Goal: Register for event/course

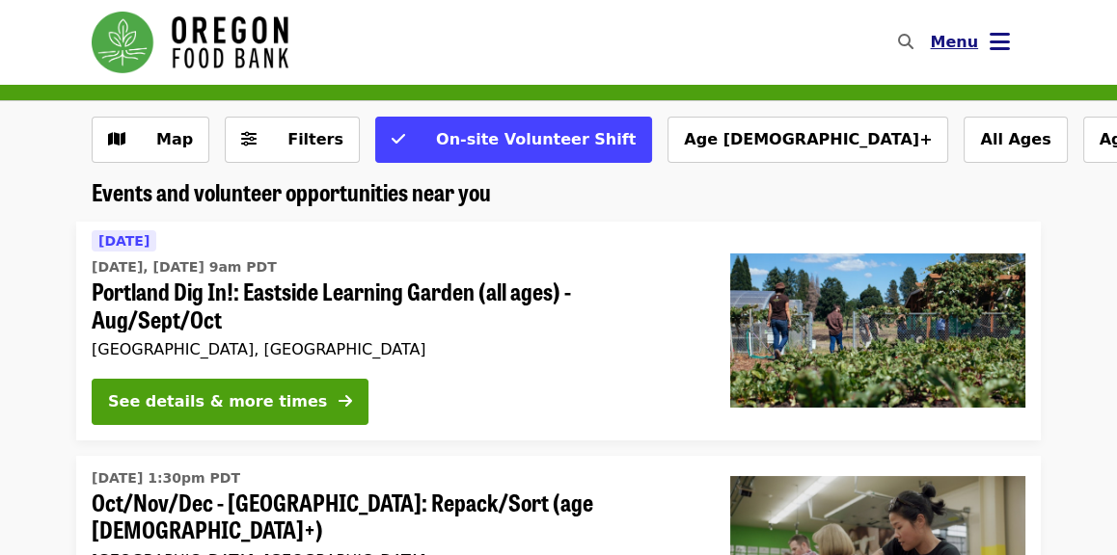
click at [997, 47] on icon "bars icon" at bounding box center [999, 42] width 20 height 28
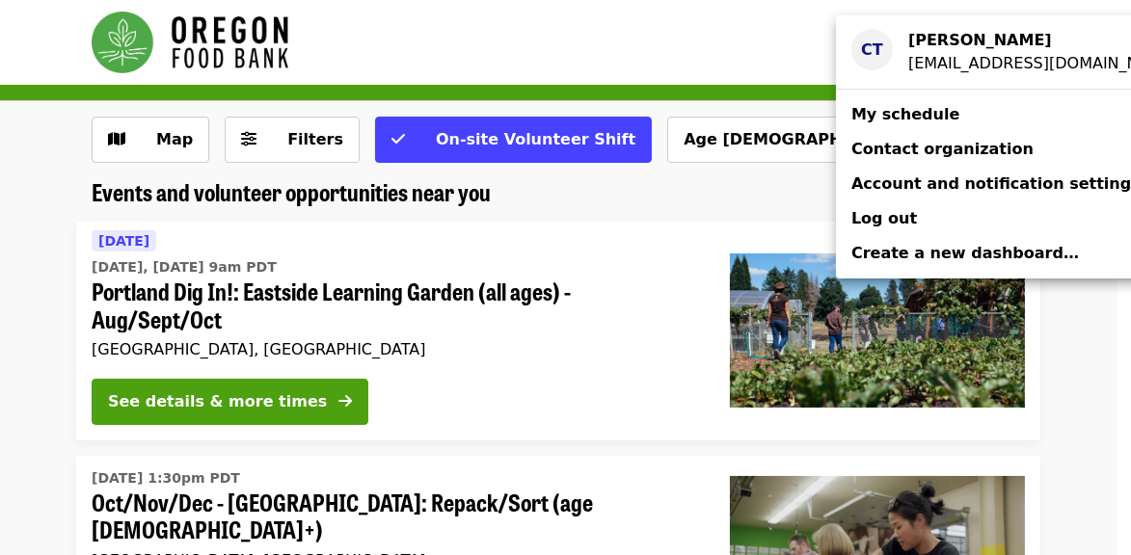
click at [988, 51] on div "[PERSON_NAME]" at bounding box center [1035, 40] width 255 height 23
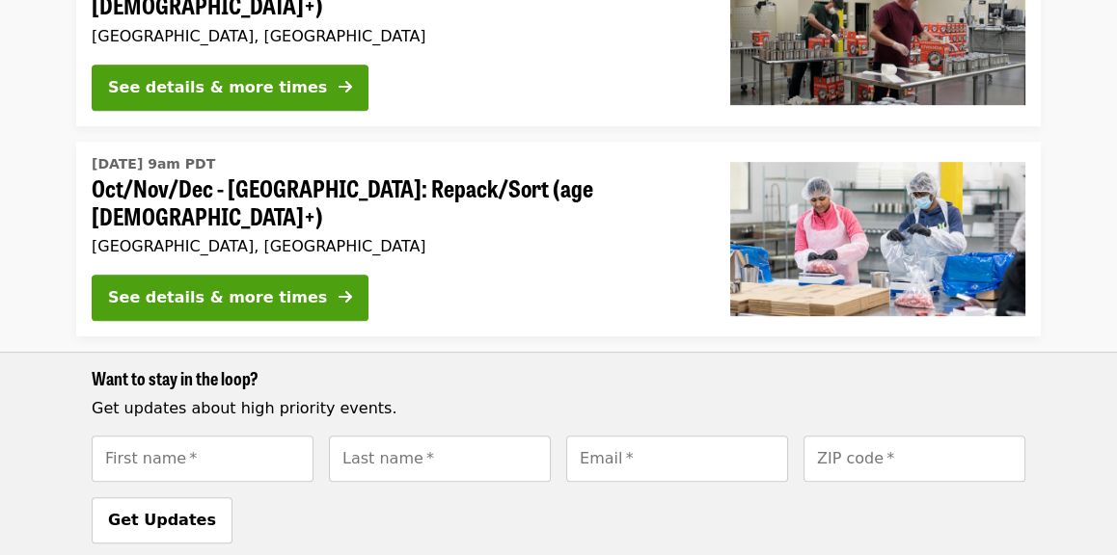
scroll to position [1157, 0]
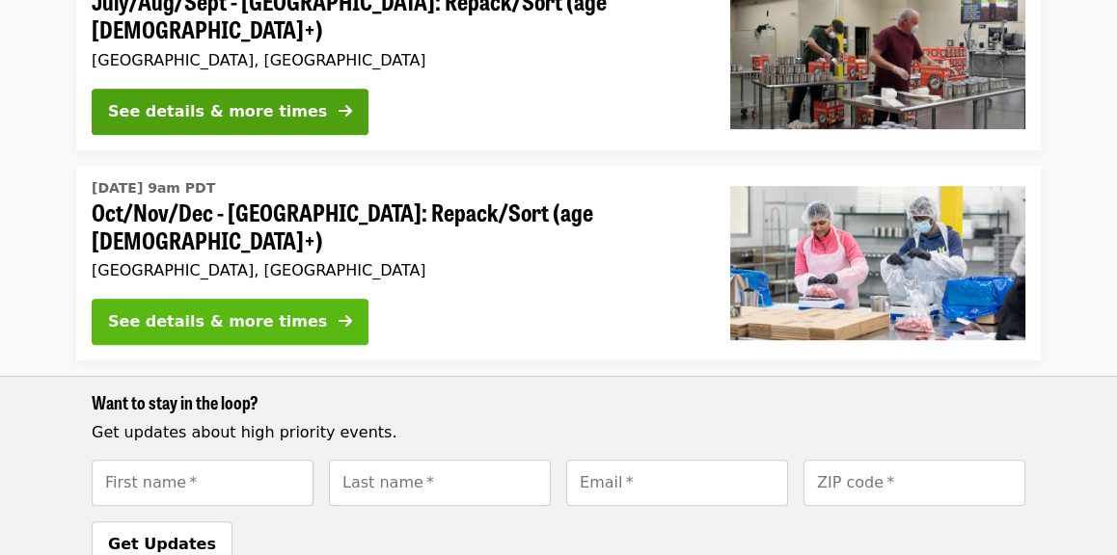
click at [217, 311] on div "See details & more times" at bounding box center [217, 322] width 219 height 23
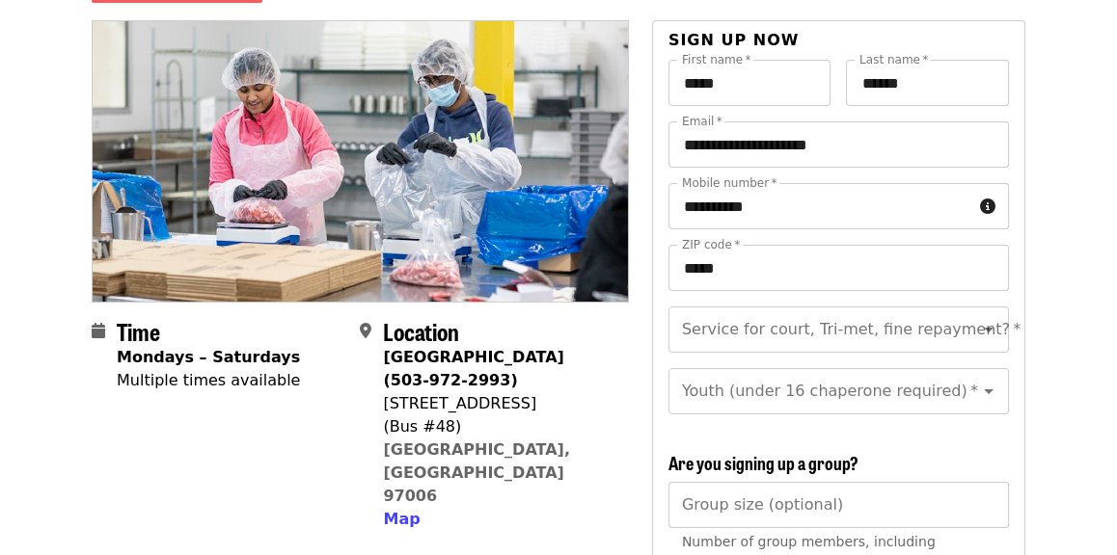
scroll to position [193, 0]
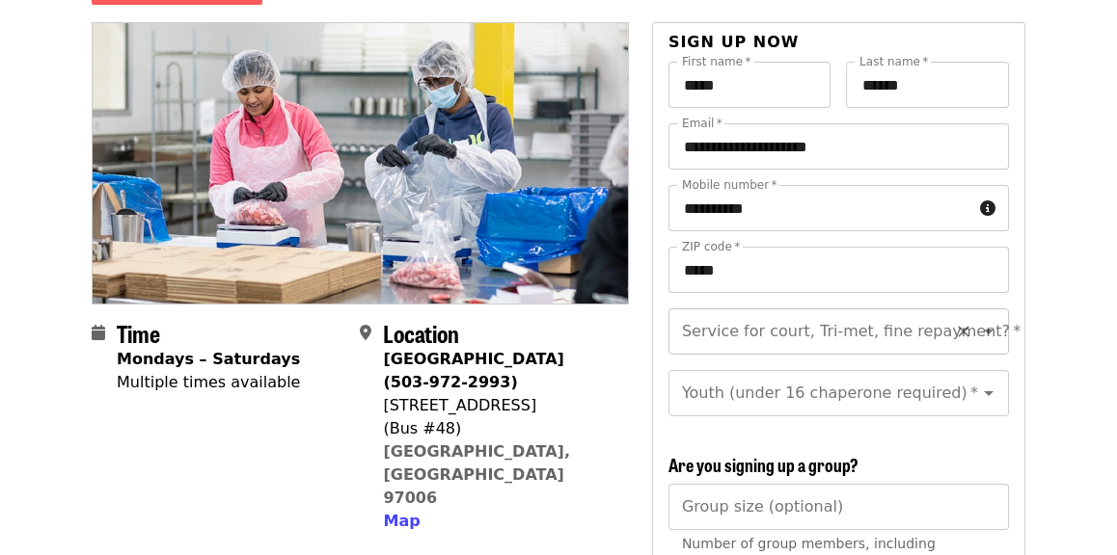
click at [984, 330] on icon "Open" at bounding box center [989, 332] width 10 height 5
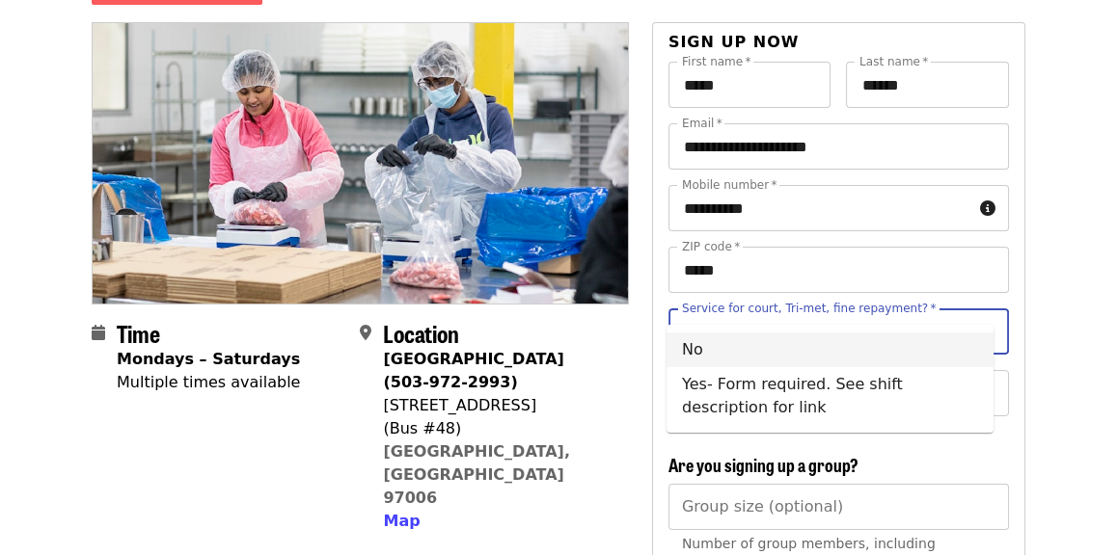
click at [699, 350] on li "No" at bounding box center [829, 350] width 327 height 35
type input "**"
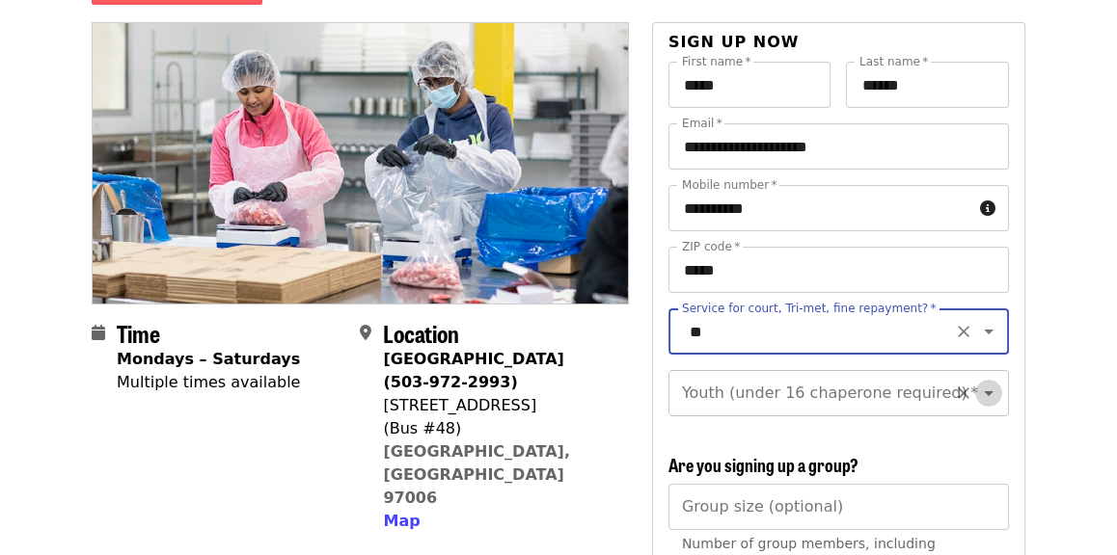
click at [984, 392] on icon "Open" at bounding box center [989, 394] width 10 height 5
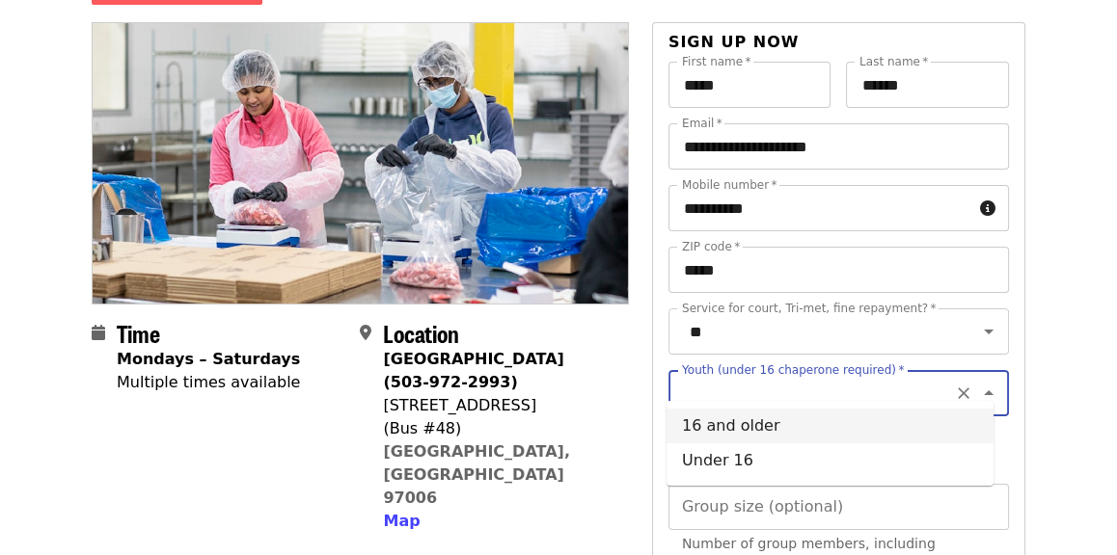
click at [762, 427] on li "16 and older" at bounding box center [829, 426] width 327 height 35
type input "**********"
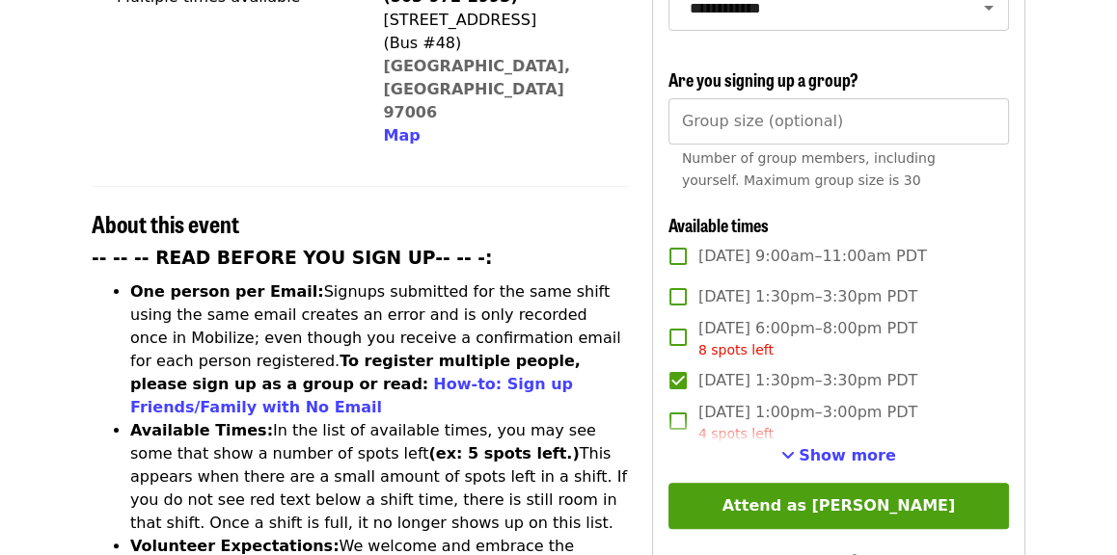
scroll to position [674, 0]
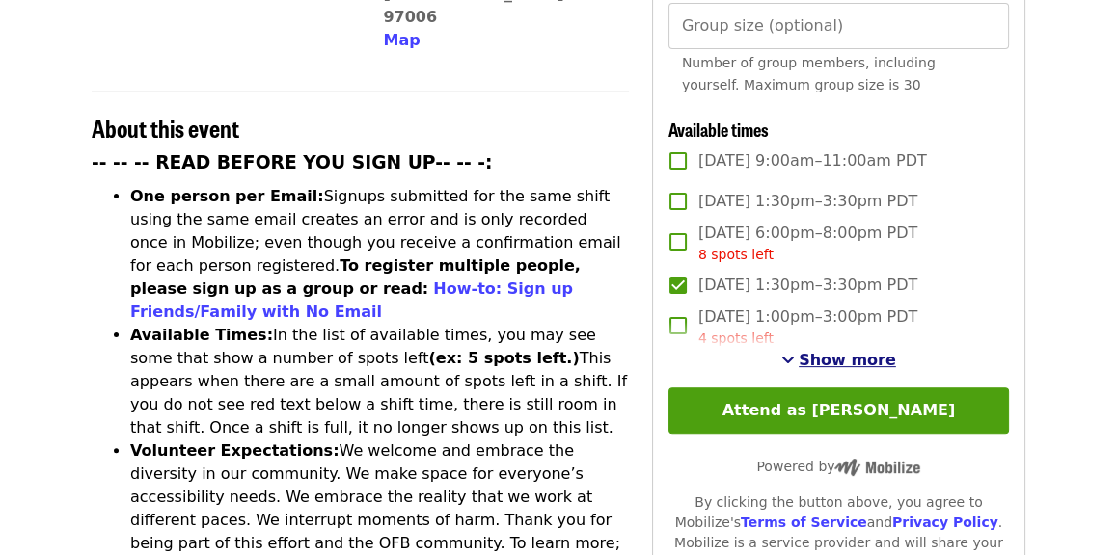
click at [820, 355] on span "Show more" at bounding box center [846, 360] width 97 height 18
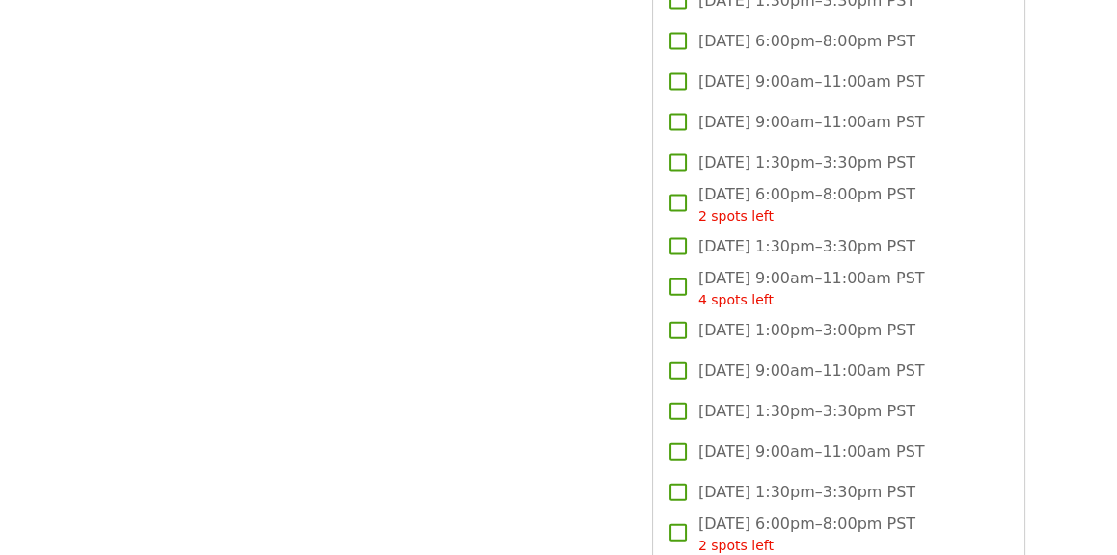
scroll to position [5497, 0]
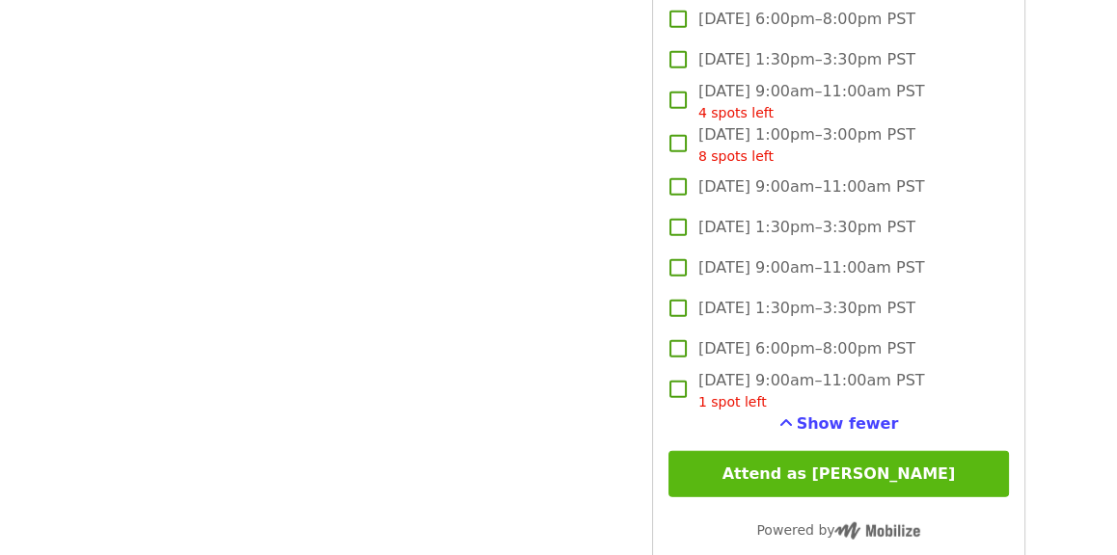
click at [809, 469] on button "Attend as Cindy" at bounding box center [838, 474] width 340 height 46
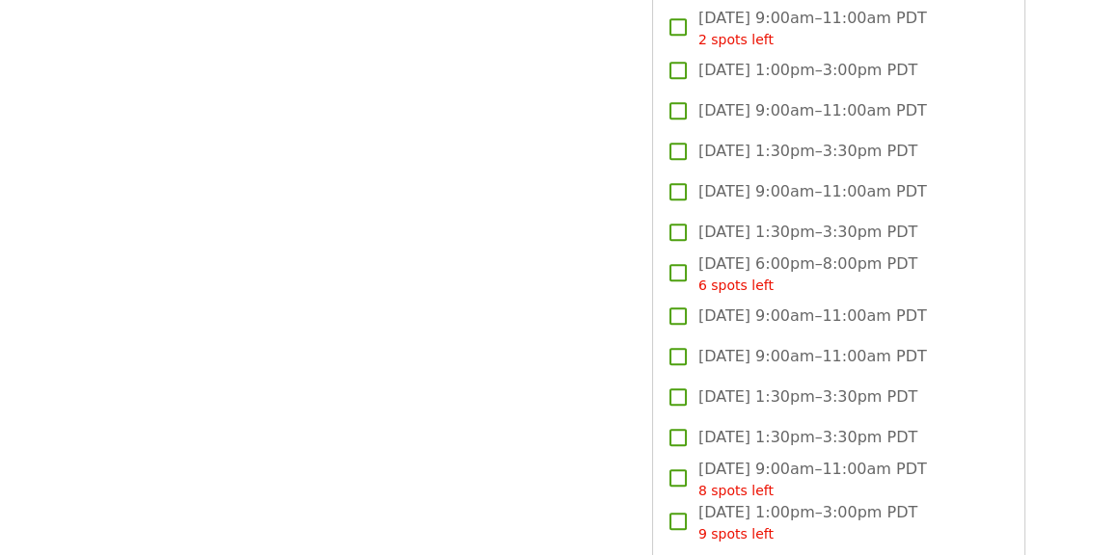
scroll to position [1543, 0]
